Goal: Task Accomplishment & Management: Manage account settings

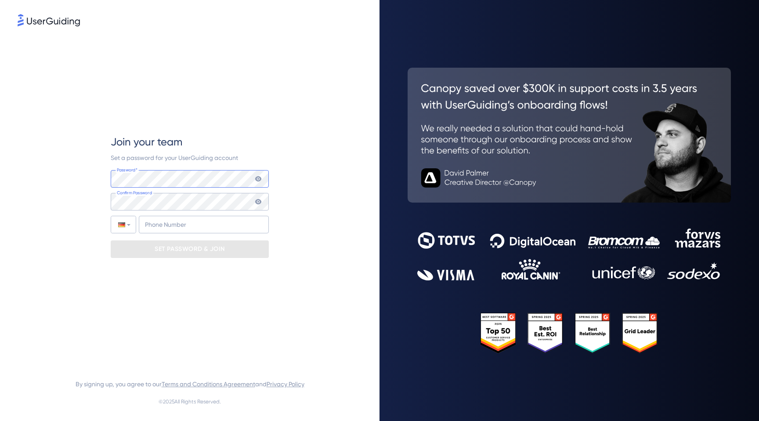
click at [0, 421] on com-1password-button at bounding box center [0, 421] width 0 height 0
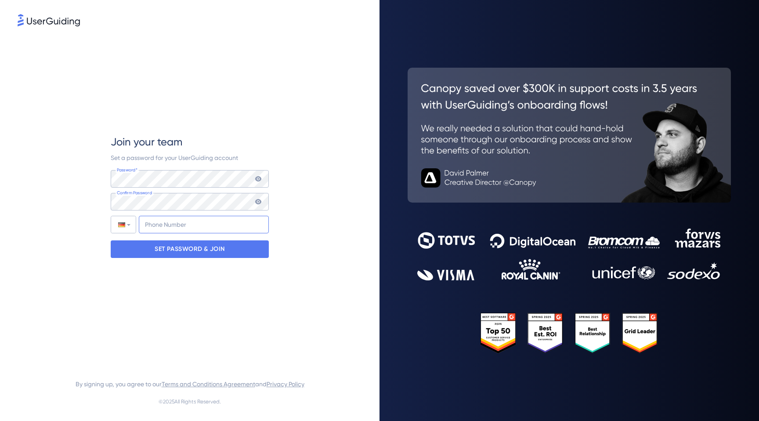
click at [231, 221] on input "+49" at bounding box center [204, 225] width 130 height 18
click at [128, 225] on div at bounding box center [123, 224] width 25 height 17
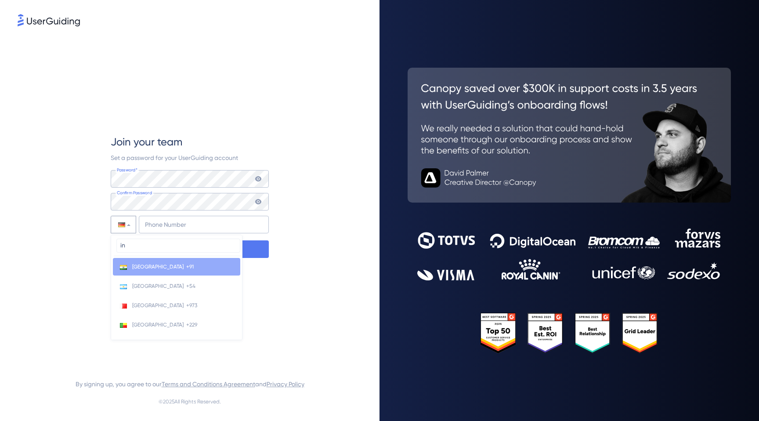
type input "in"
click at [142, 271] on li "India +91" at bounding box center [176, 267] width 127 height 18
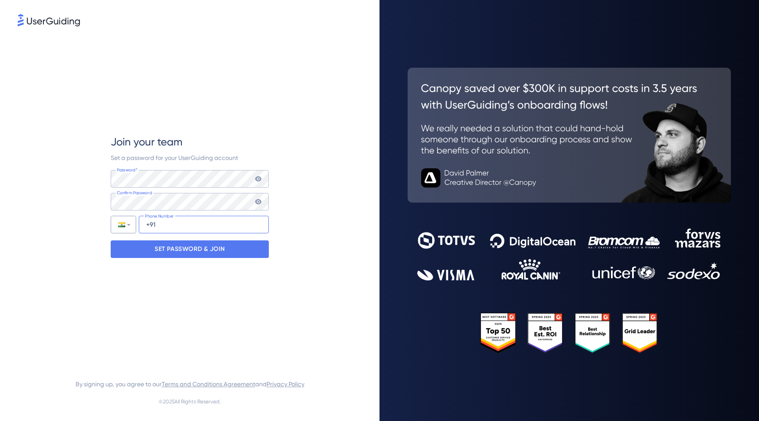
click at [181, 226] on input "+91" at bounding box center [204, 225] width 130 height 18
type input "[PHONE_NUMBER]"
click at [186, 250] on p "SET PASSWORD & JOIN" at bounding box center [190, 249] width 70 height 14
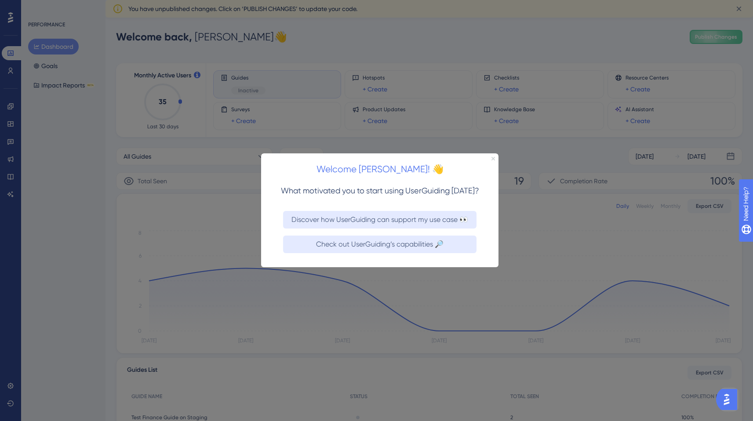
click at [494, 160] on icon "Close Preview" at bounding box center [493, 159] width 4 height 4
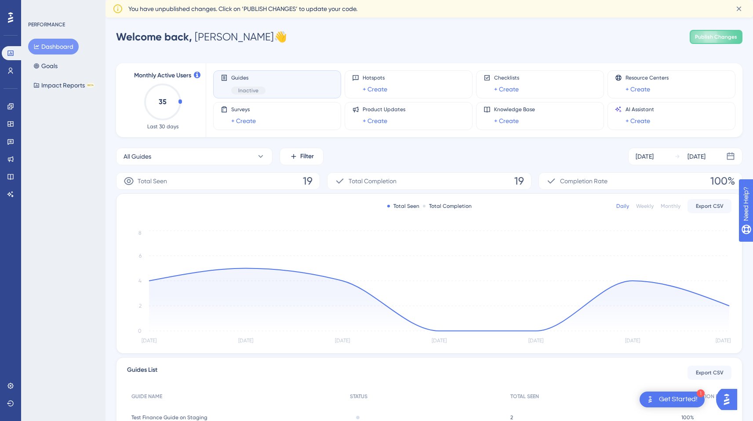
scroll to position [90, 0]
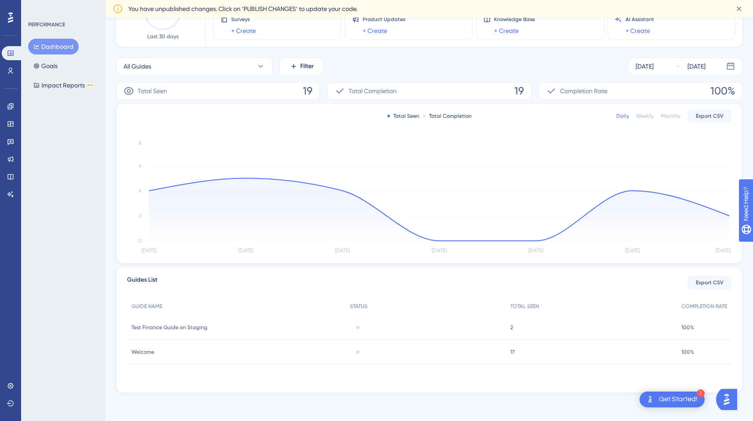
click at [201, 351] on div "Welcome Welcome" at bounding box center [236, 352] width 218 height 25
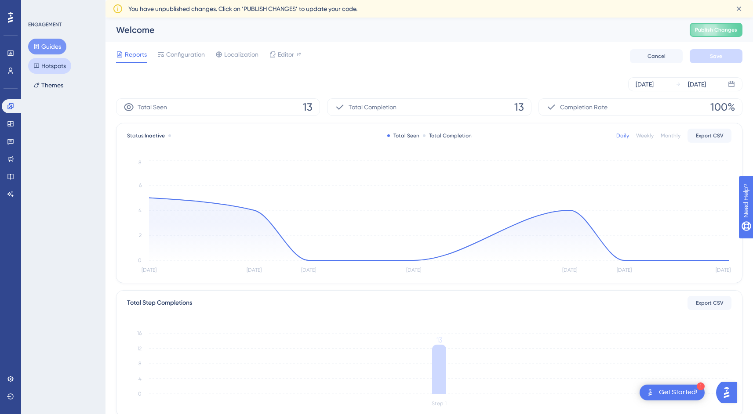
click at [54, 65] on button "Hotspots" at bounding box center [49, 66] width 43 height 16
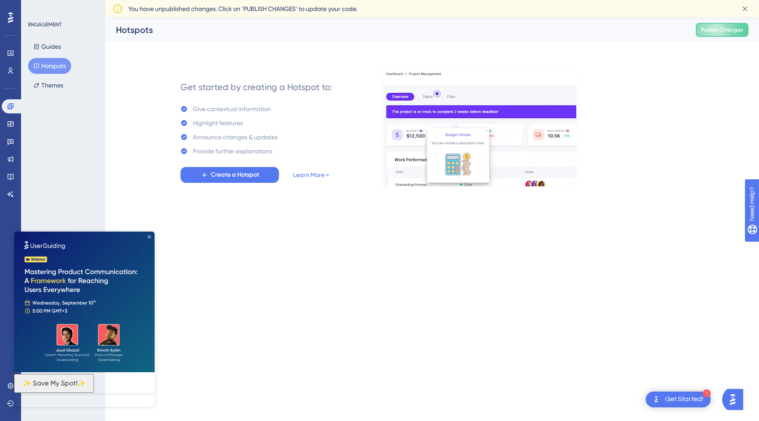
click at [149, 235] on icon "Close Preview" at bounding box center [150, 237] width 4 height 4
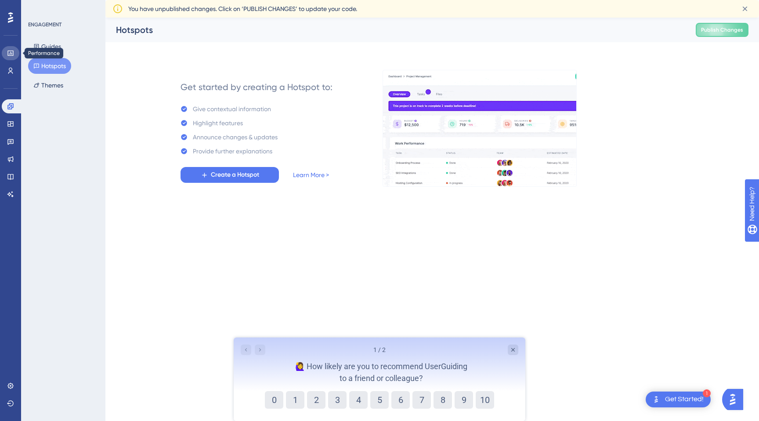
click at [15, 50] on link at bounding box center [11, 53] width 18 height 14
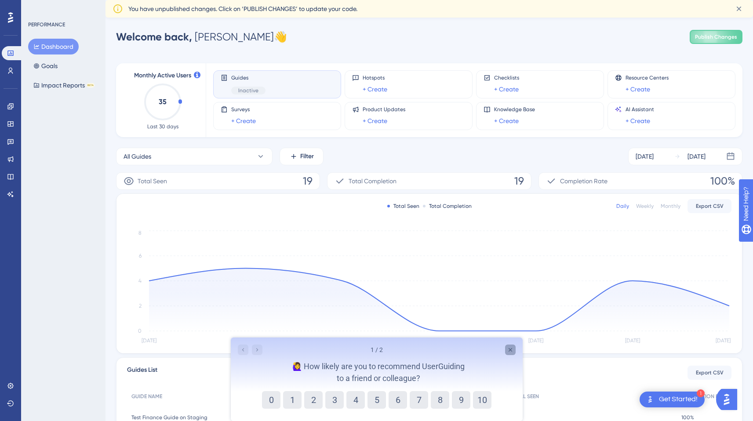
click at [513, 349] on icon "Close survey" at bounding box center [509, 349] width 7 height 7
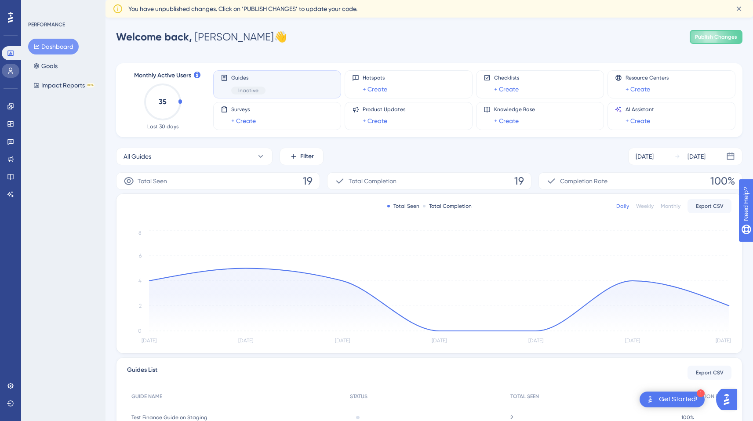
click at [13, 71] on icon at bounding box center [10, 70] width 7 height 7
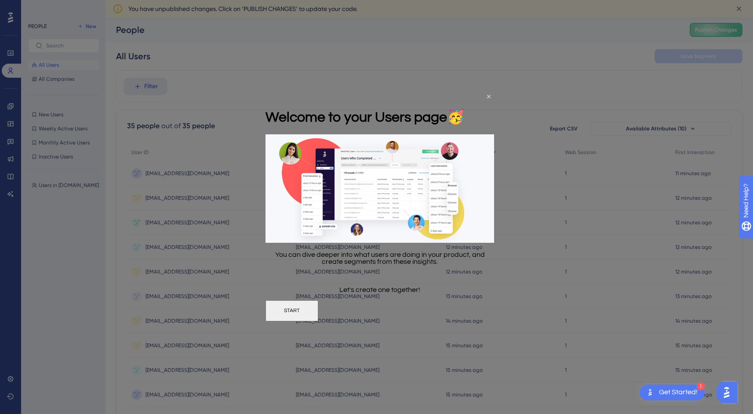
click at [465, 99] on div "Welcome to your Users page 🥳" at bounding box center [364, 117] width 199 height 36
click at [488, 97] on icon "Close Preview" at bounding box center [489, 97] width 4 height 4
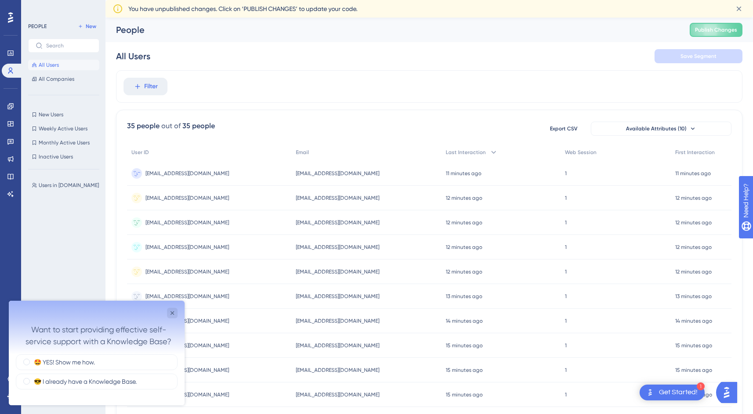
click at [200, 177] on div "[EMAIL_ADDRESS][DOMAIN_NAME] [EMAIL_ADDRESS][DOMAIN_NAME]" at bounding box center [186, 173] width 83 height 25
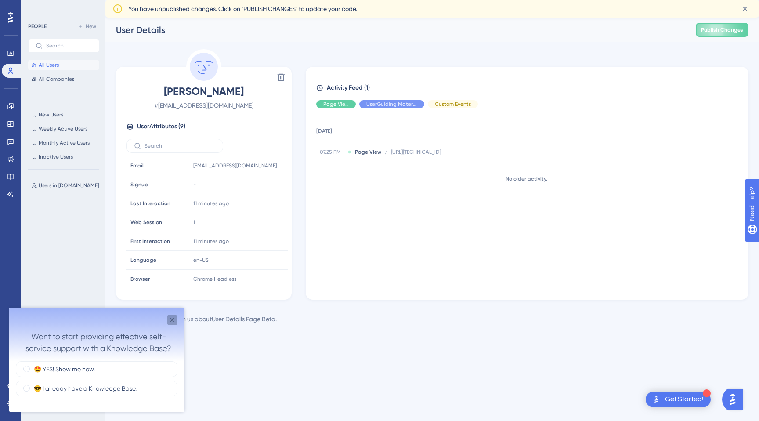
click at [174, 319] on icon "Close survey" at bounding box center [172, 319] width 7 height 7
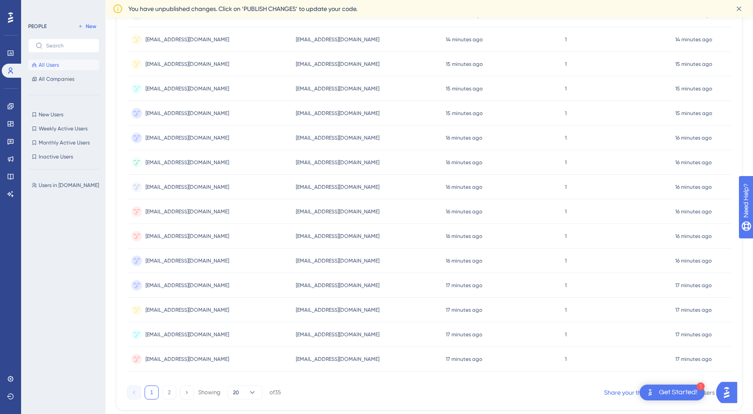
scroll to position [310, 0]
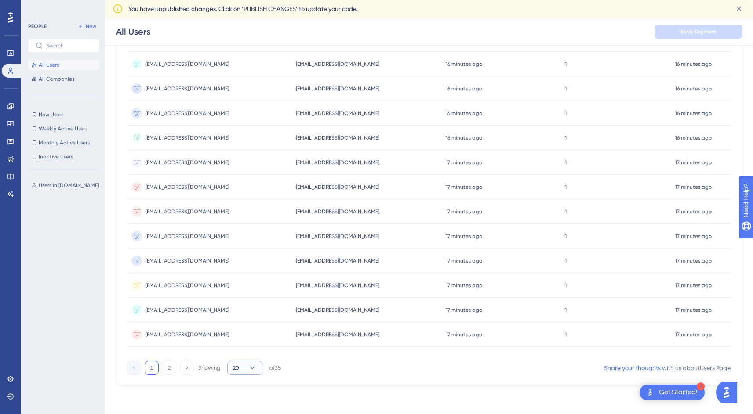
click at [256, 370] on icon at bounding box center [252, 368] width 9 height 9
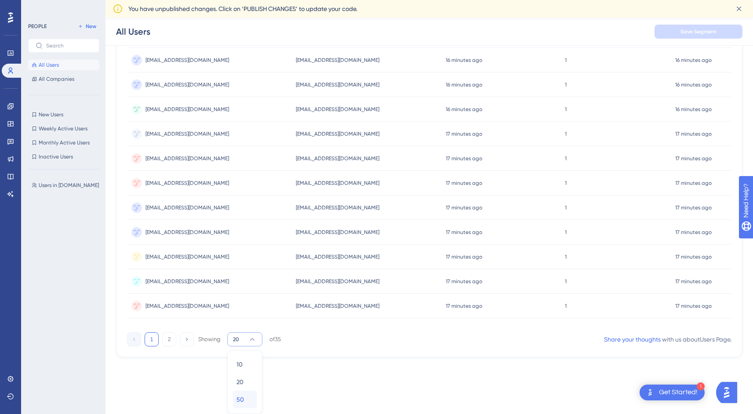
click at [240, 404] on span "50" at bounding box center [239, 400] width 7 height 11
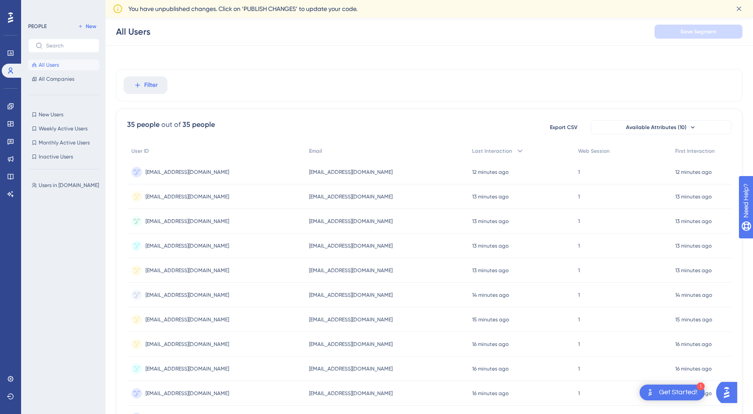
scroll to position [0, 0]
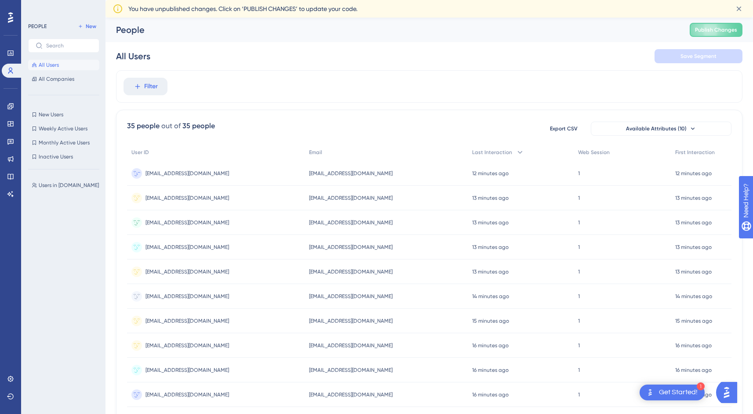
click at [175, 176] on span "[EMAIL_ADDRESS][DOMAIN_NAME]" at bounding box center [186, 173] width 83 height 7
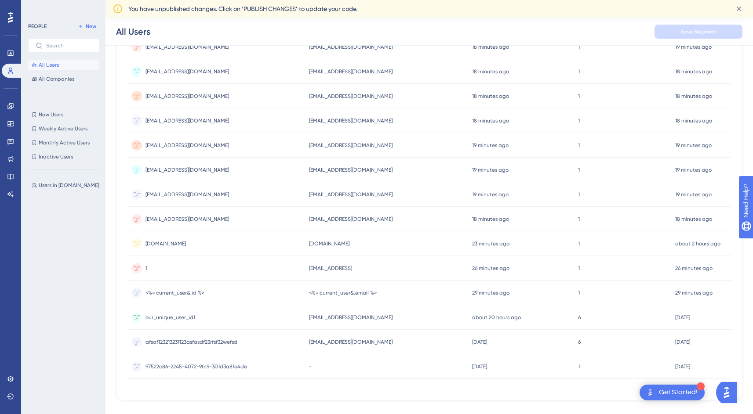
scroll to position [661, 0]
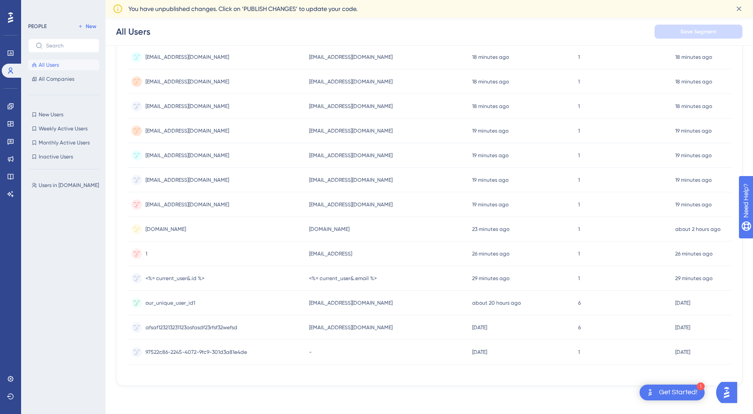
click at [155, 234] on div "[DOMAIN_NAME] [DOMAIN_NAME]" at bounding box center [165, 229] width 40 height 25
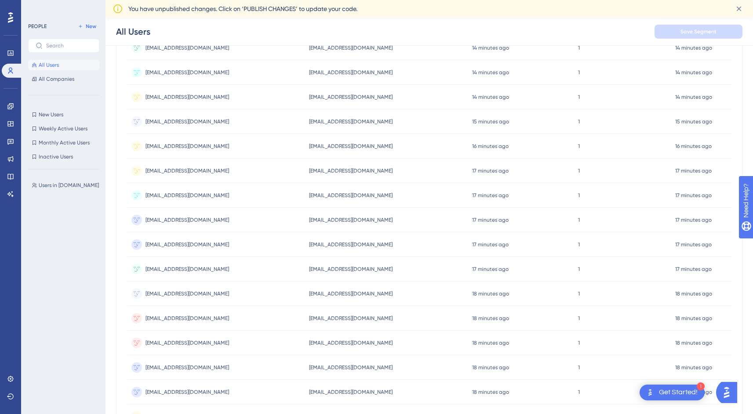
scroll to position [37, 0]
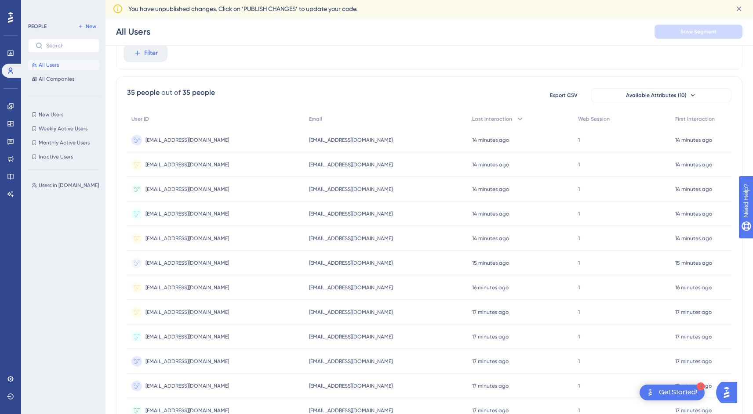
click at [184, 141] on span "[EMAIL_ADDRESS][DOMAIN_NAME]" at bounding box center [186, 140] width 83 height 7
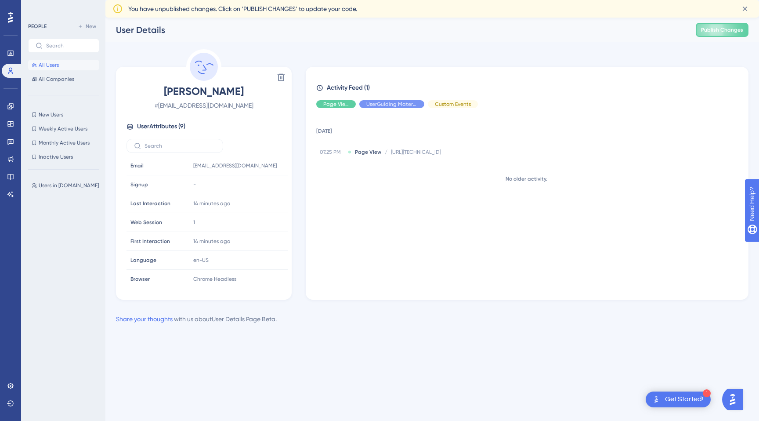
click at [175, 127] on span "User Attributes ( 9 )" at bounding box center [161, 126] width 48 height 11
click at [171, 127] on span "User Attributes ( 9 )" at bounding box center [161, 126] width 48 height 11
click at [53, 65] on span "All Users" at bounding box center [49, 65] width 20 height 7
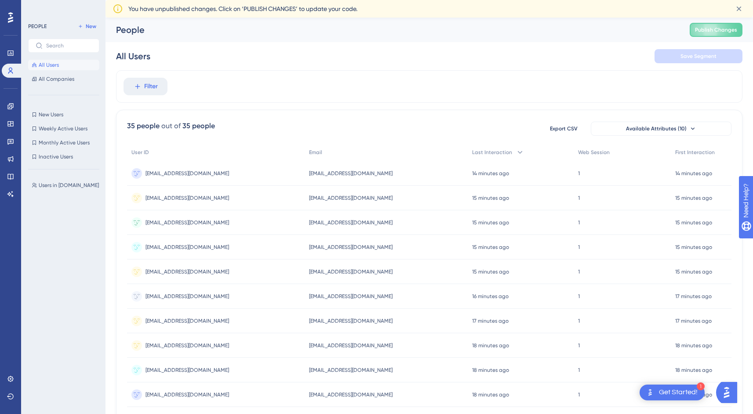
click at [189, 172] on span "[EMAIL_ADDRESS][DOMAIN_NAME]" at bounding box center [186, 173] width 83 height 7
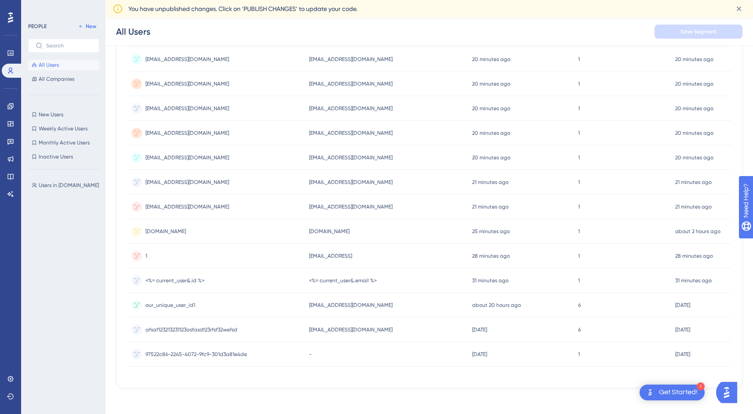
scroll to position [661, 0]
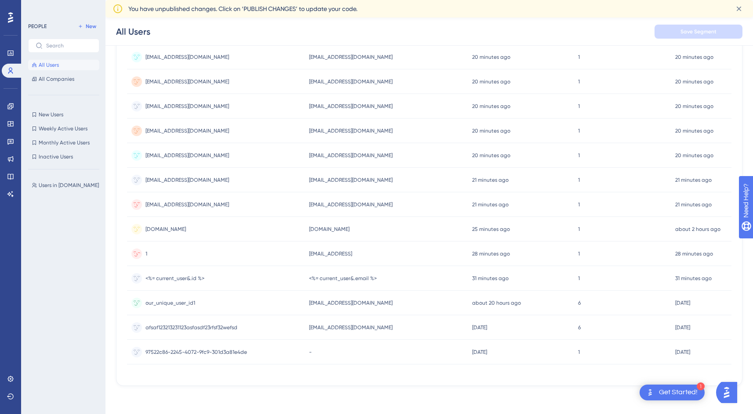
click at [196, 250] on div "1 1" at bounding box center [216, 254] width 178 height 25
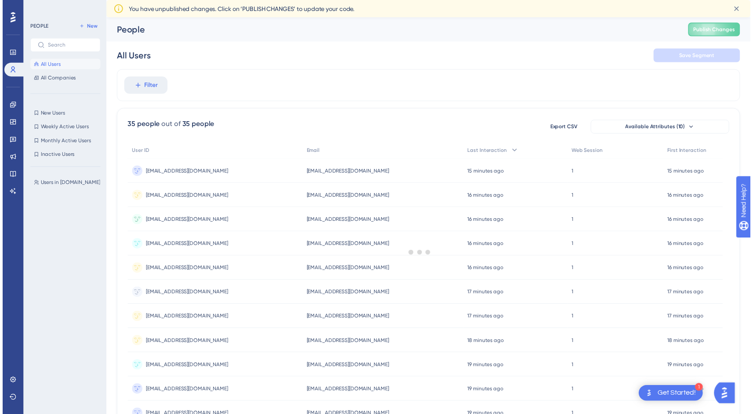
scroll to position [658, 0]
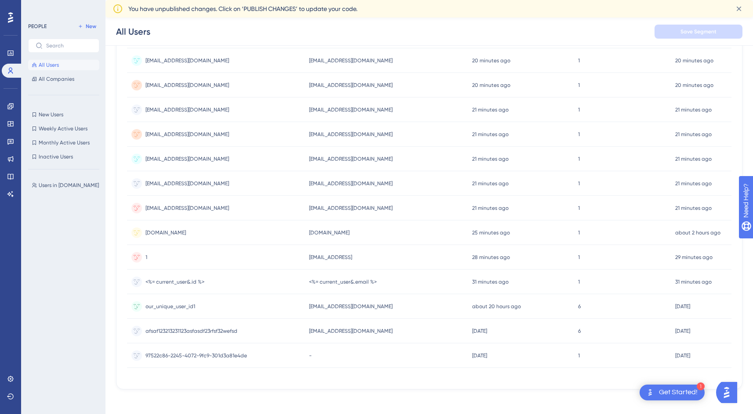
click at [182, 211] on div "[EMAIL_ADDRESS][DOMAIN_NAME] [EMAIL_ADDRESS][DOMAIN_NAME]" at bounding box center [186, 208] width 83 height 25
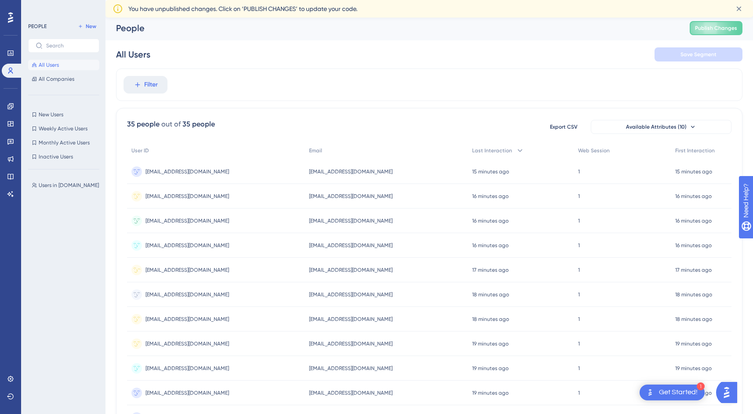
scroll to position [0, 5]
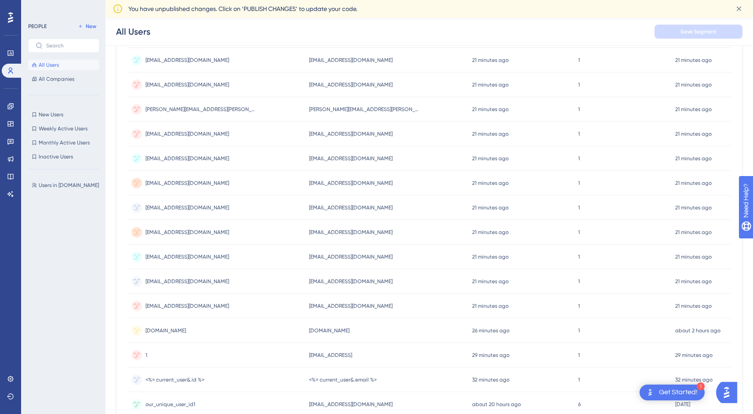
click at [165, 333] on div "[DOMAIN_NAME] [DOMAIN_NAME]" at bounding box center [216, 331] width 178 height 25
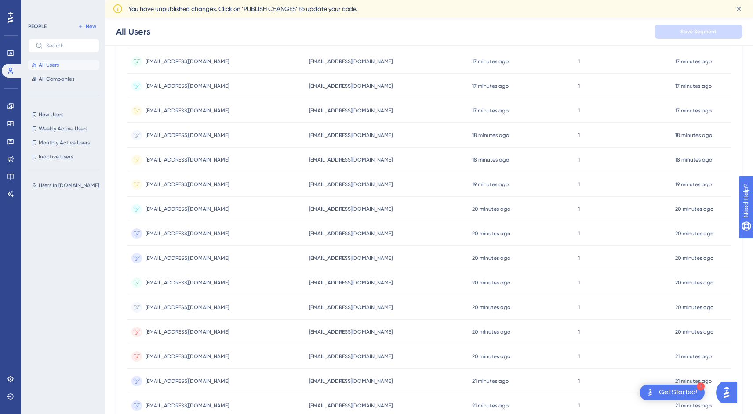
scroll to position [167, 4]
